Goal: Transaction & Acquisition: Subscribe to service/newsletter

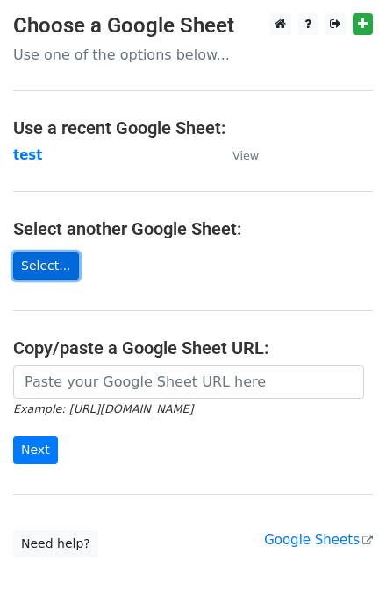
click at [57, 264] on link "Select..." at bounding box center [46, 265] width 66 height 27
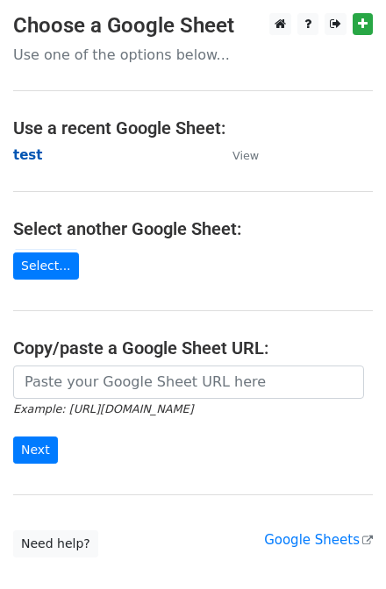
click at [32, 159] on strong "test" at bounding box center [27, 155] width 29 height 16
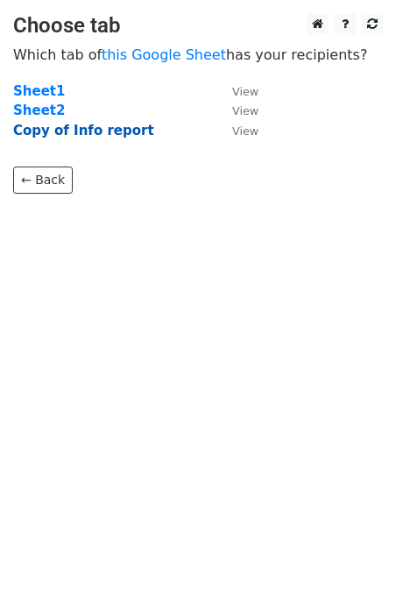
click at [106, 128] on strong "Copy of Info report" at bounding box center [83, 131] width 141 height 16
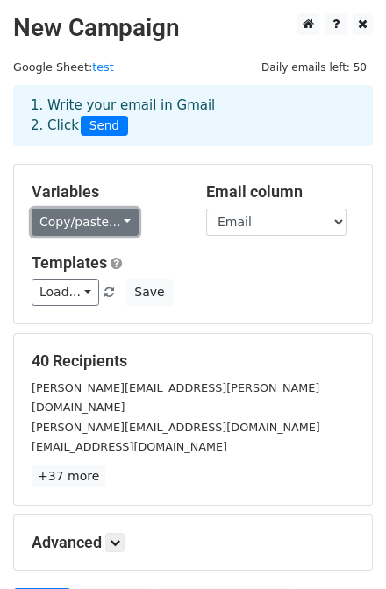
click at [96, 223] on link "Copy/paste..." at bounding box center [85, 222] width 107 height 27
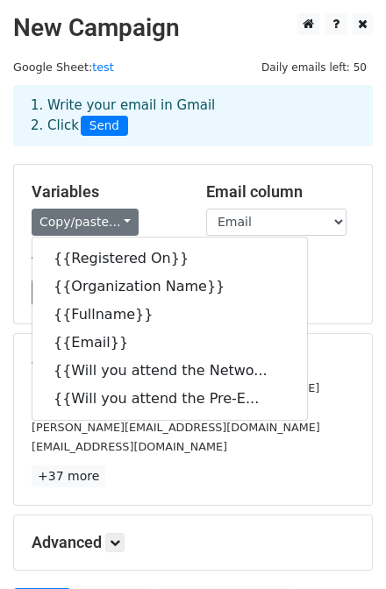
click at [160, 437] on div "40 Recipients sarah.haley@ally.com nesha@paicpapllc.com megand@mdlz.com +37 mor…" at bounding box center [193, 419] width 323 height 136
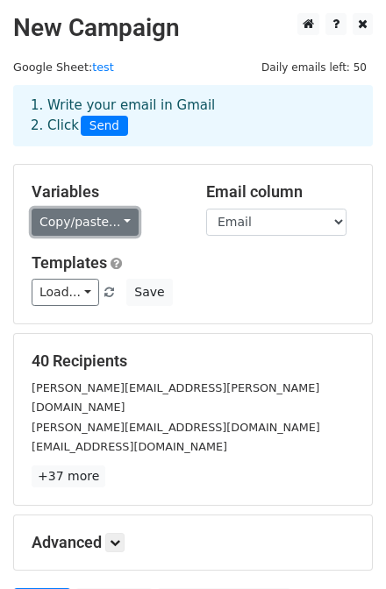
click at [80, 220] on link "Copy/paste..." at bounding box center [85, 222] width 107 height 27
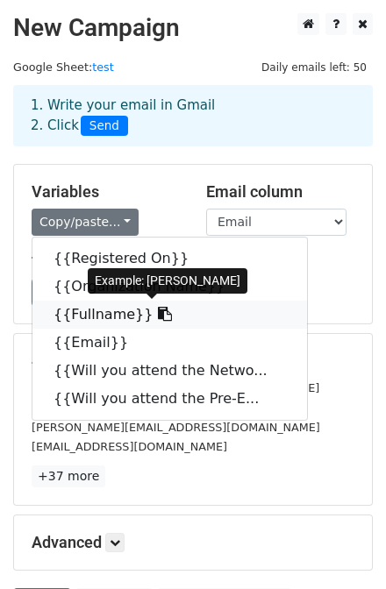
click at [102, 317] on link "{{Fullname}}" at bounding box center [169, 315] width 274 height 28
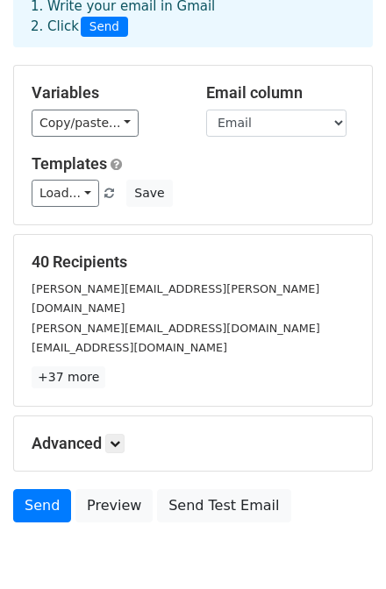
scroll to position [140, 0]
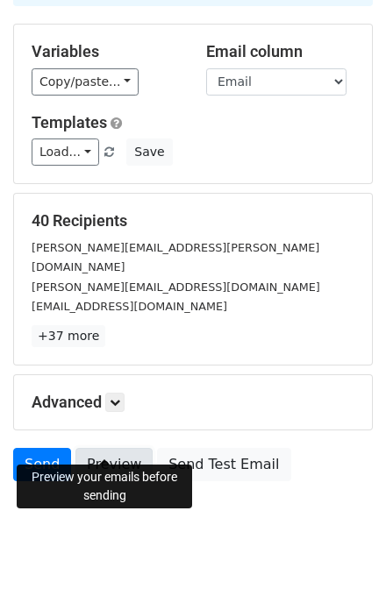
click at [104, 448] on link "Preview" at bounding box center [113, 464] width 77 height 33
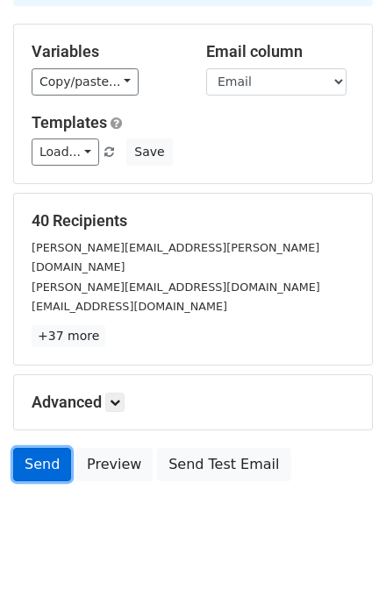
click at [42, 448] on link "Send" at bounding box center [42, 464] width 58 height 33
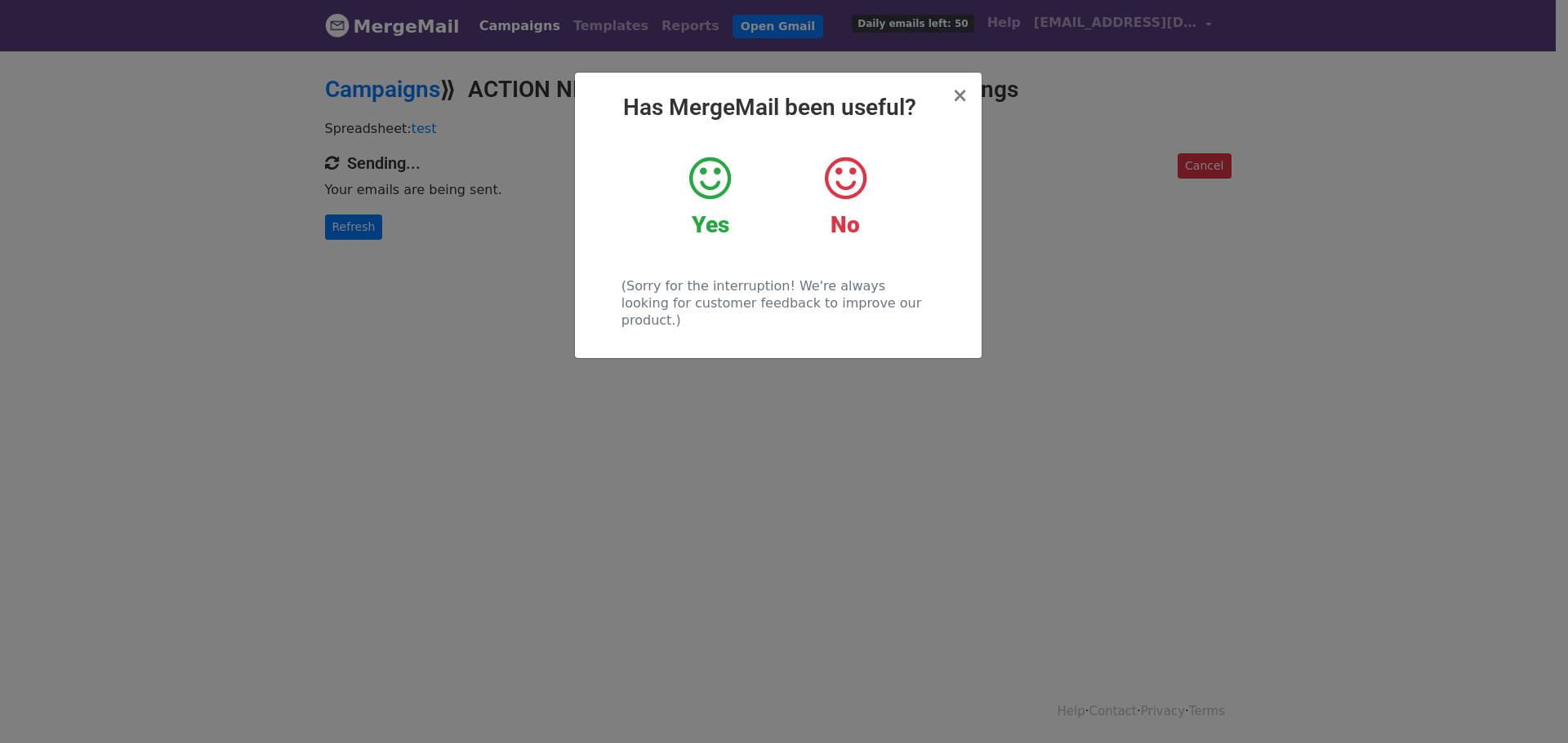
click at [711, 223] on strong "Yes" at bounding box center [710, 224] width 37 height 27
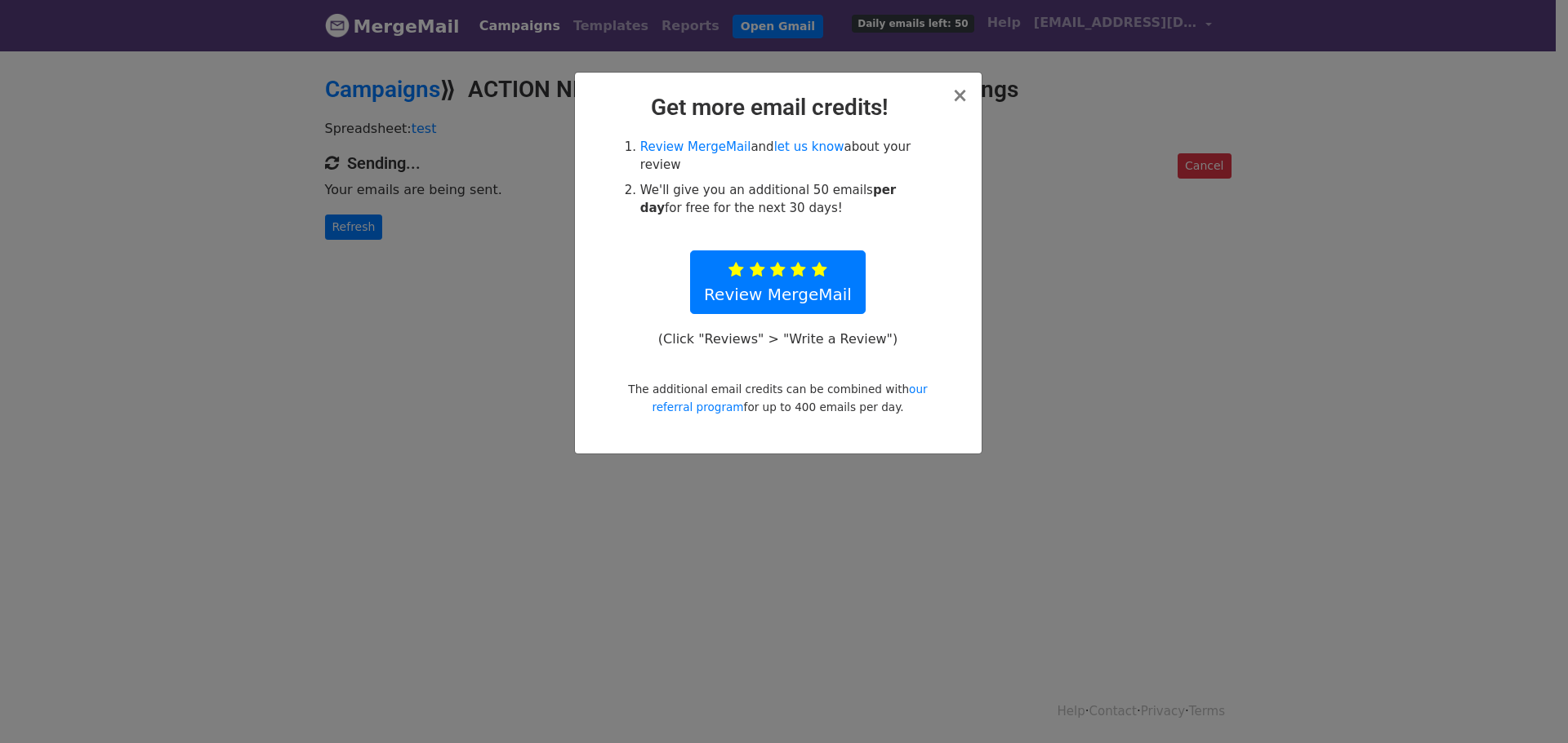
click at [952, 94] on h2 "Get more email credits!" at bounding box center [778, 108] width 380 height 28
click at [963, 101] on span "×" at bounding box center [960, 95] width 17 height 23
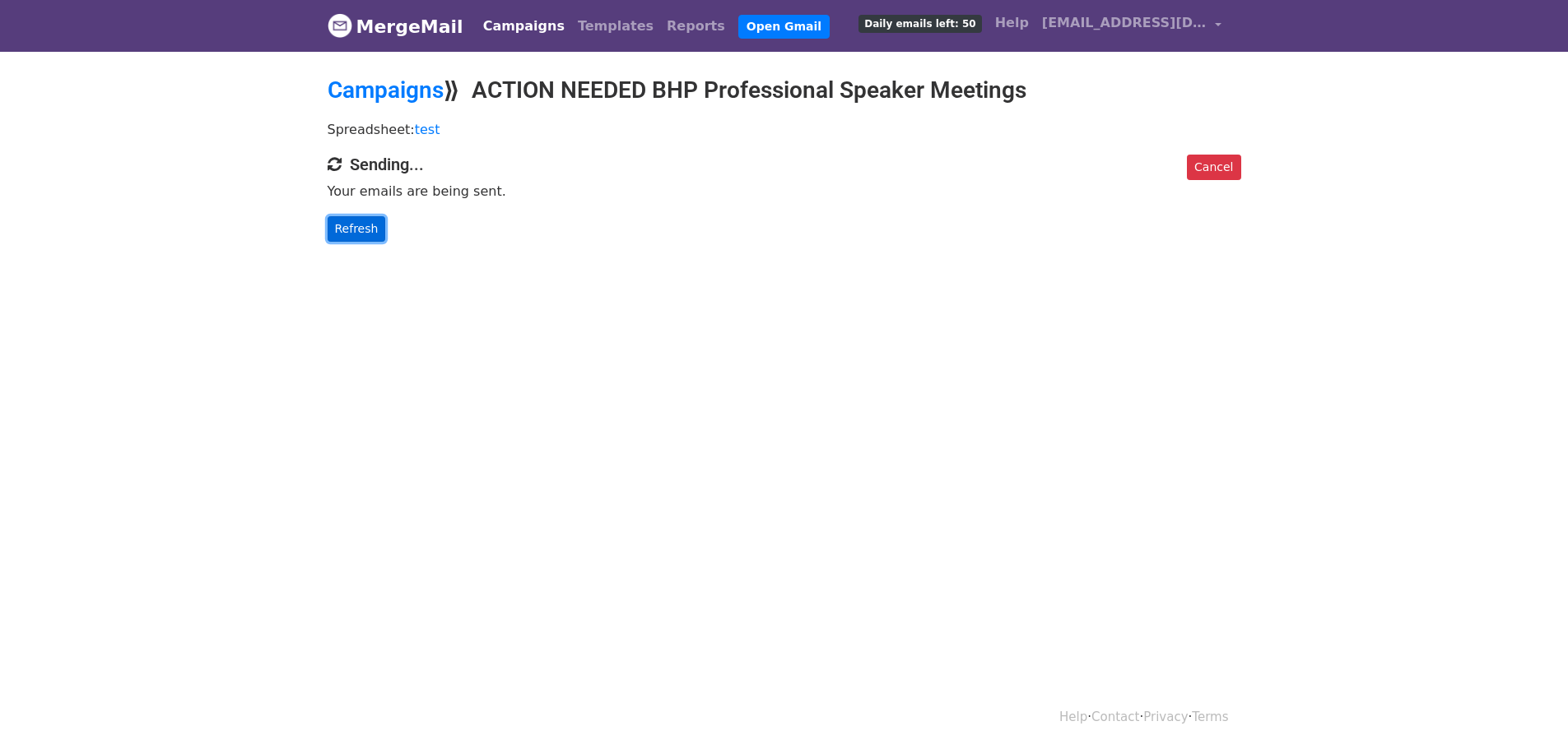
click at [374, 226] on link "Refresh" at bounding box center [357, 228] width 58 height 25
